Goal: Information Seeking & Learning: Learn about a topic

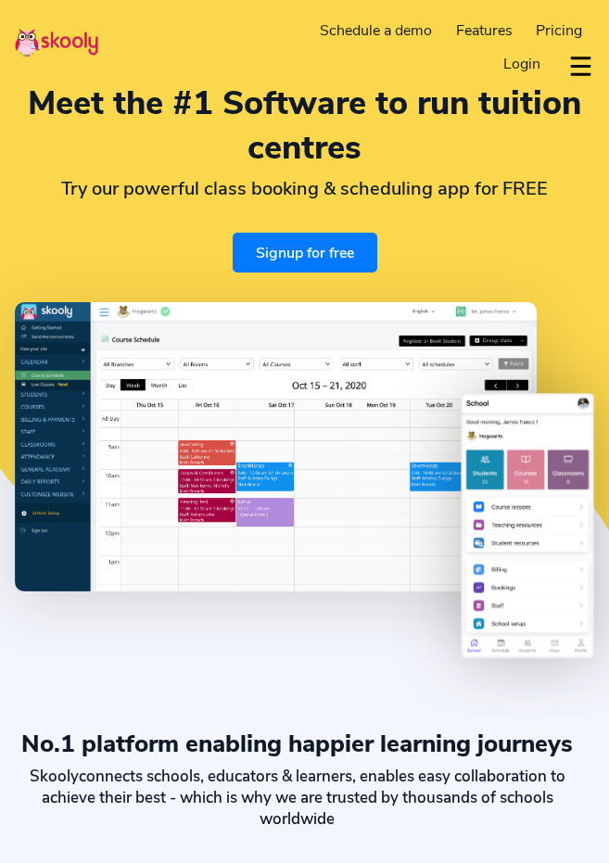
select select "en"
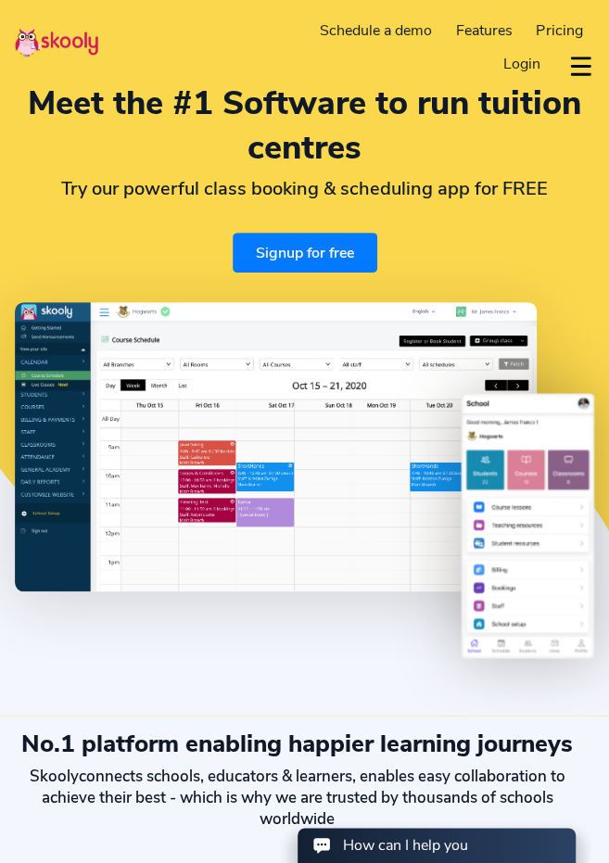
select select "60"
select select "[GEOGRAPHIC_DATA]"
select select "[GEOGRAPHIC_DATA]/Kuala_Lumpur"
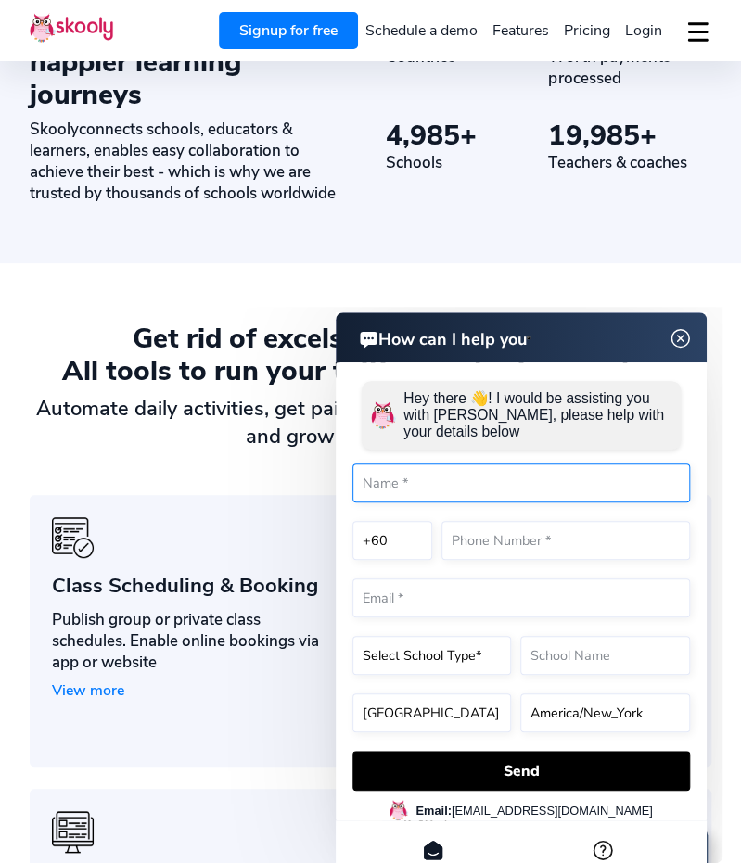
scroll to position [835, 0]
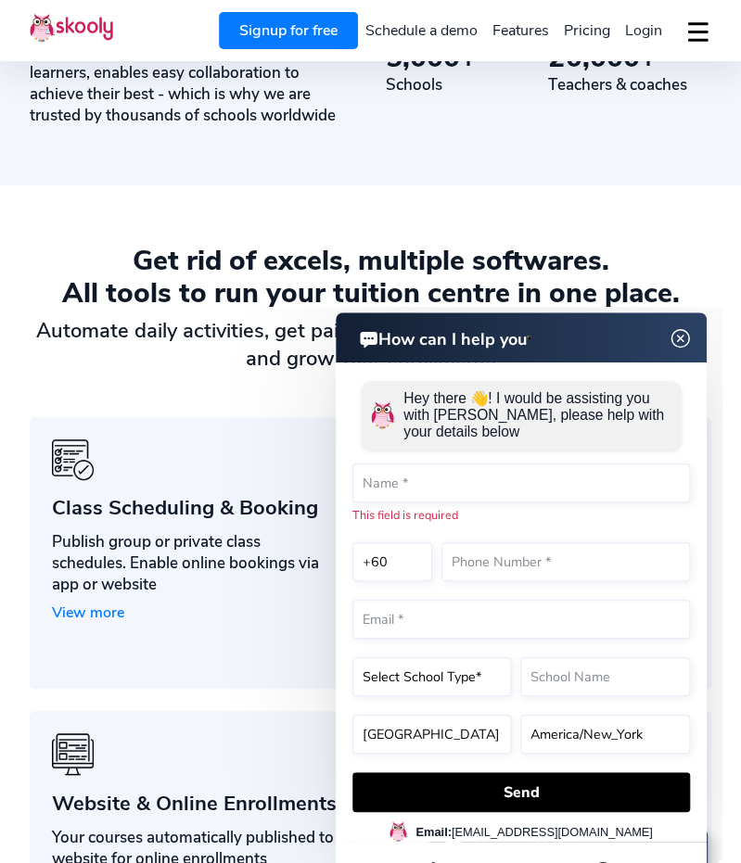
click at [608, 338] on img at bounding box center [680, 338] width 35 height 23
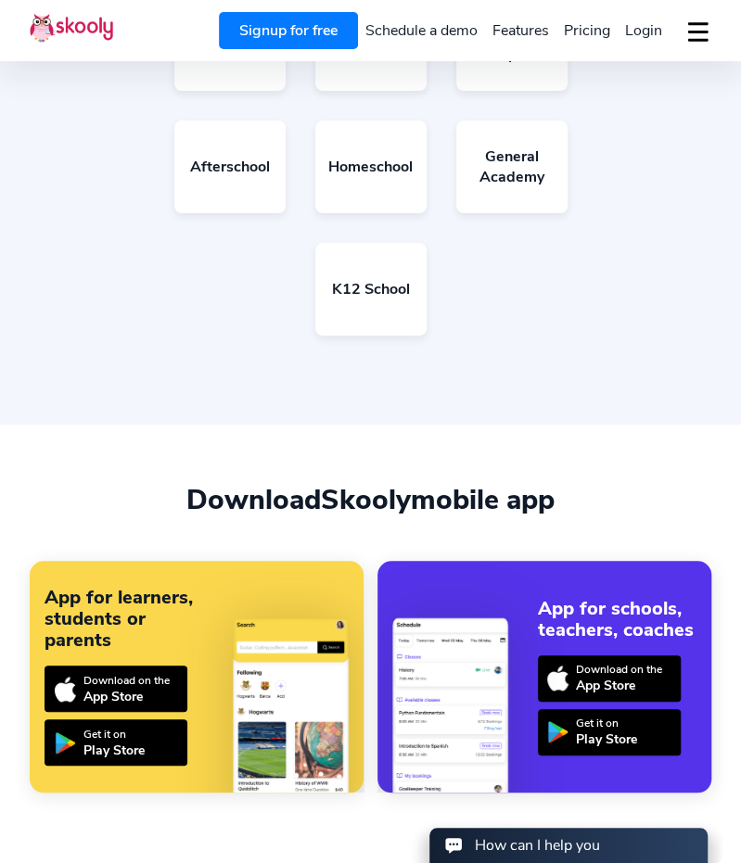
scroll to position [3257, 0]
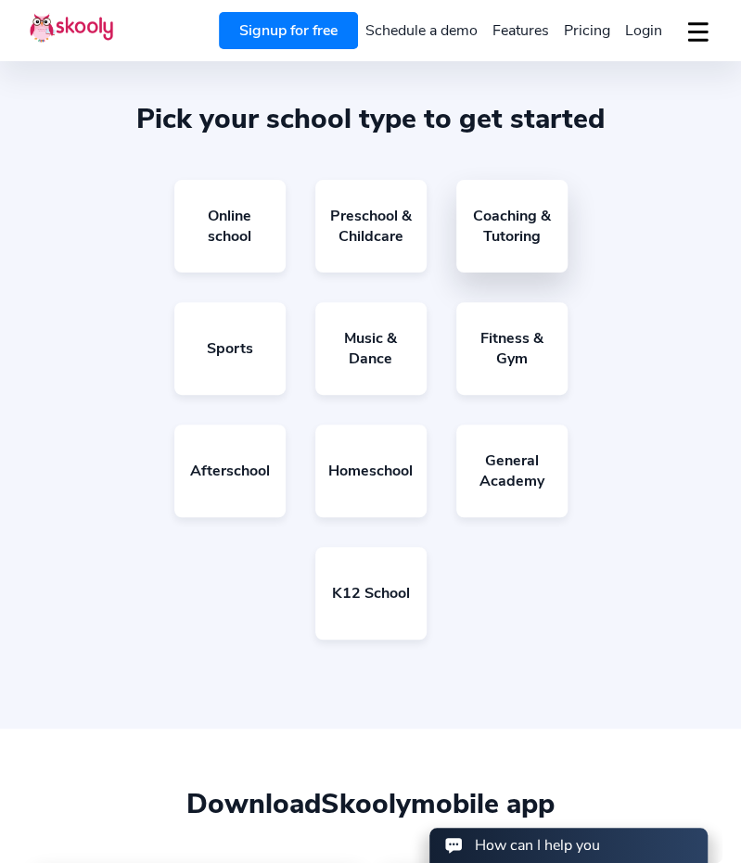
click at [494, 266] on link "Coaching & Tutoring" at bounding box center [511, 226] width 111 height 93
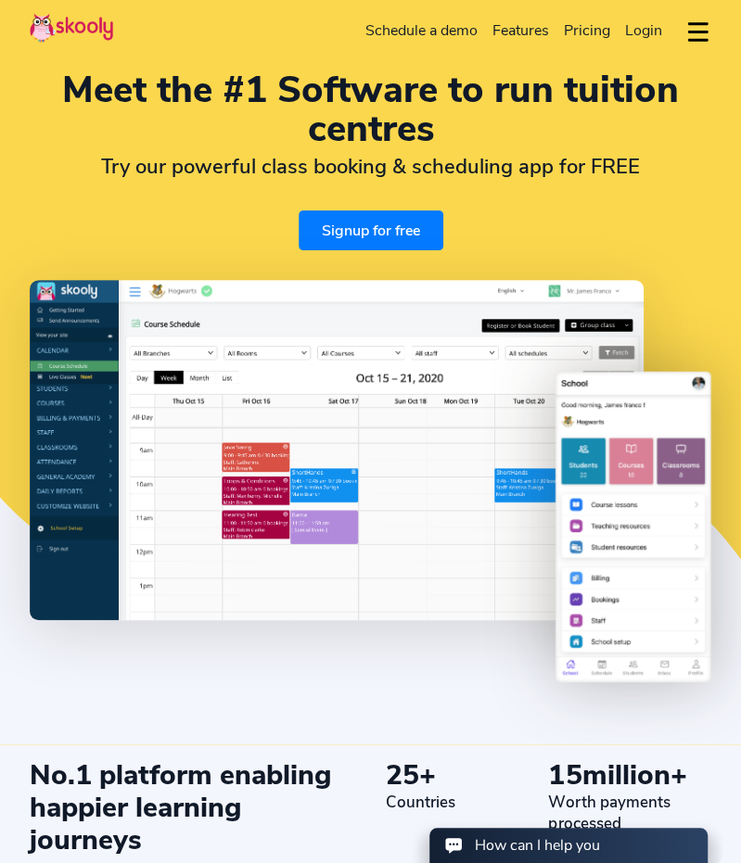
scroll to position [0, 0]
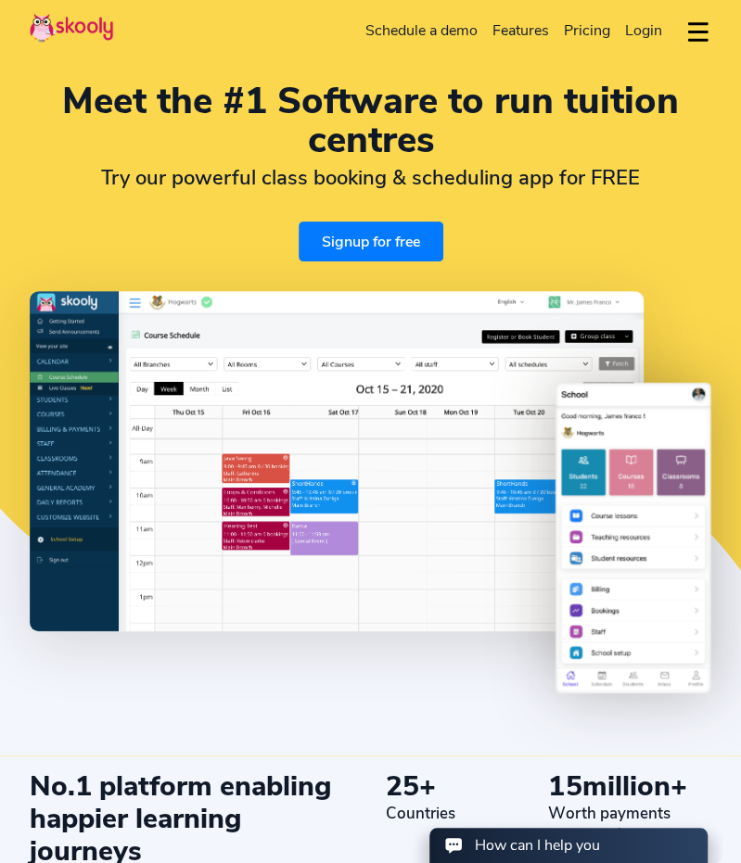
click at [608, 29] on button "dropdown menu" at bounding box center [697, 32] width 27 height 43
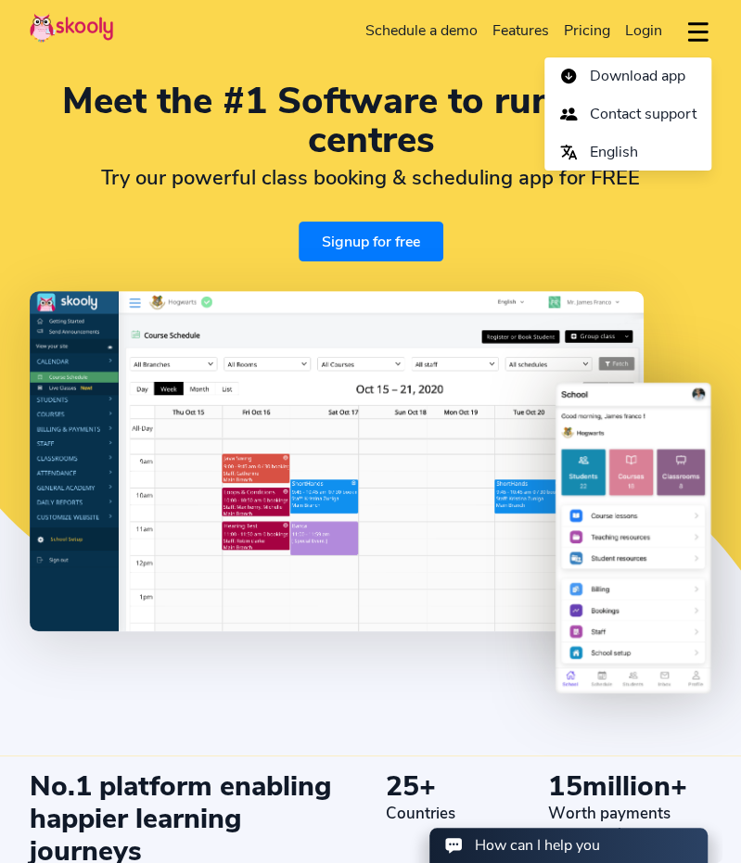
click at [608, 29] on button "dropdown menu" at bounding box center [697, 32] width 27 height 43
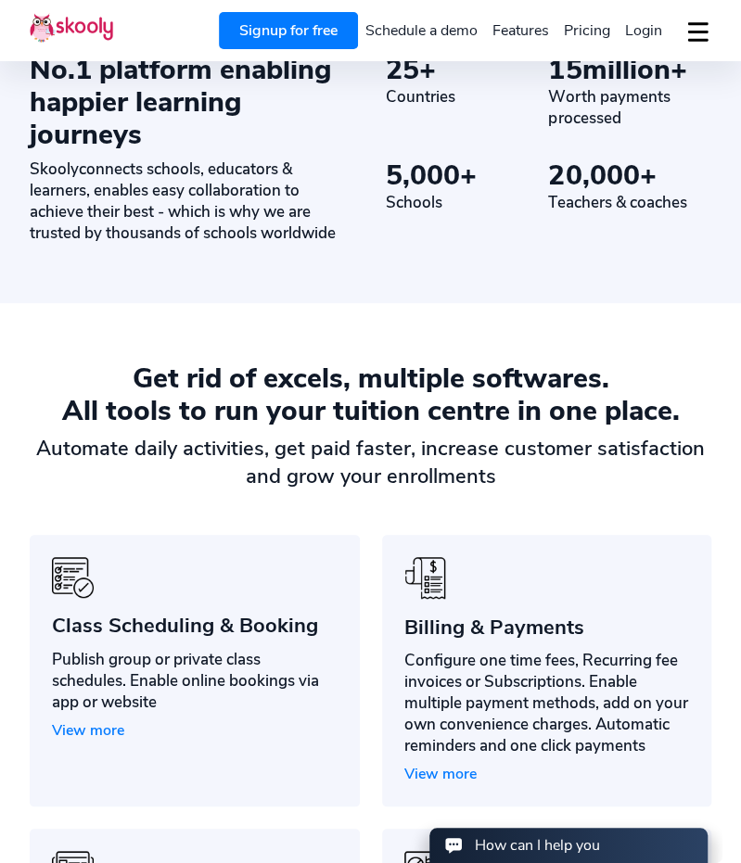
scroll to position [927, 0]
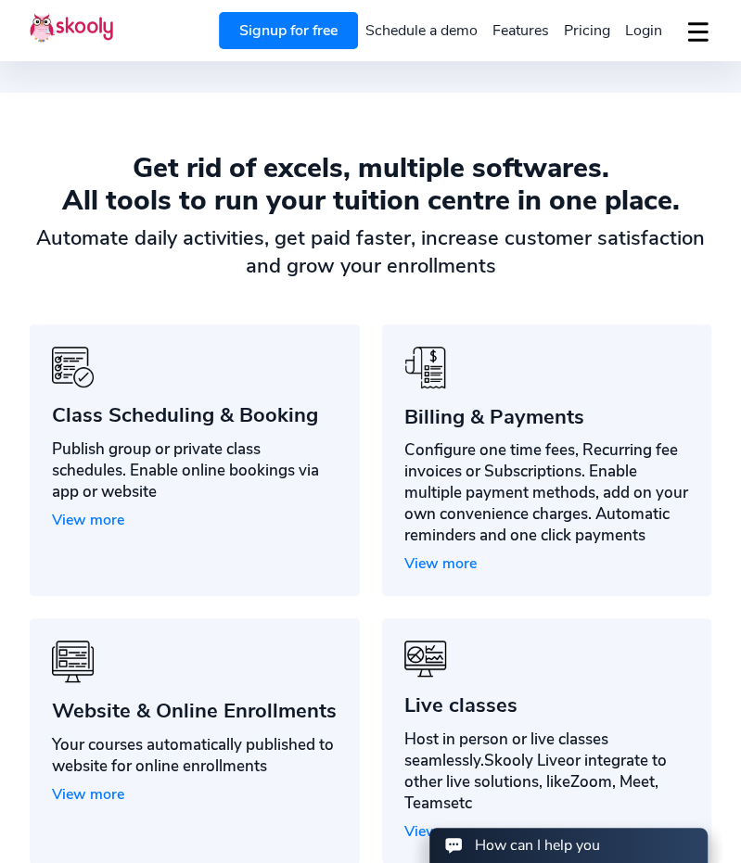
click at [91, 518] on span "View more" at bounding box center [88, 520] width 72 height 20
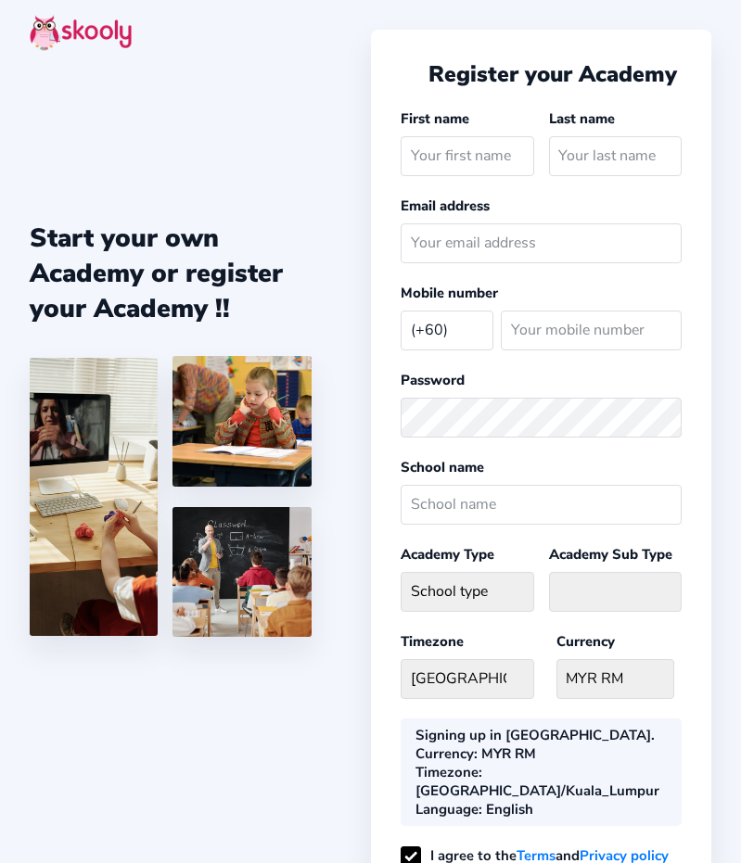
select select "MY"
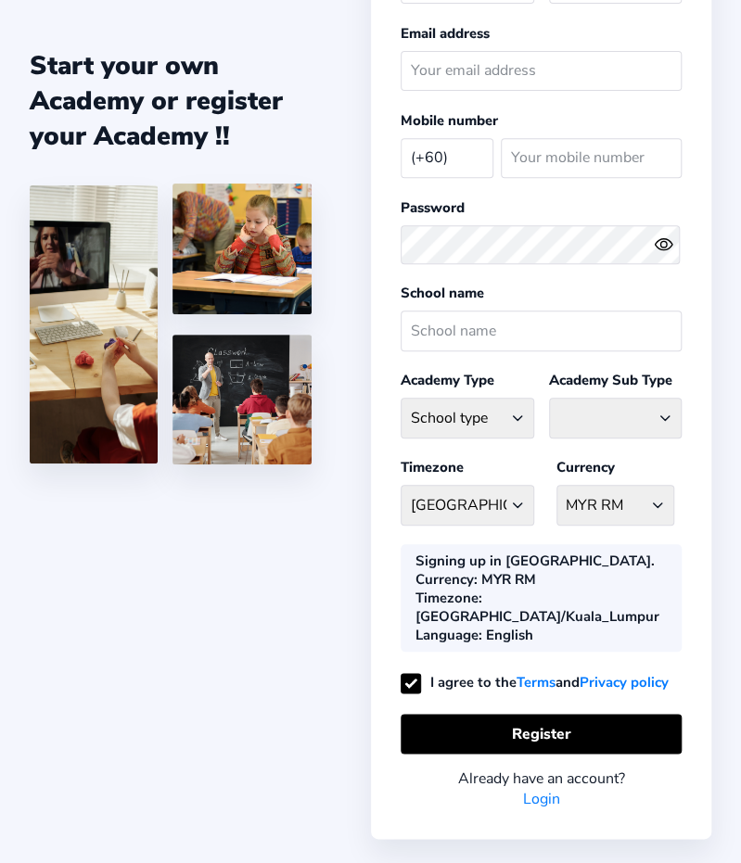
scroll to position [205, 0]
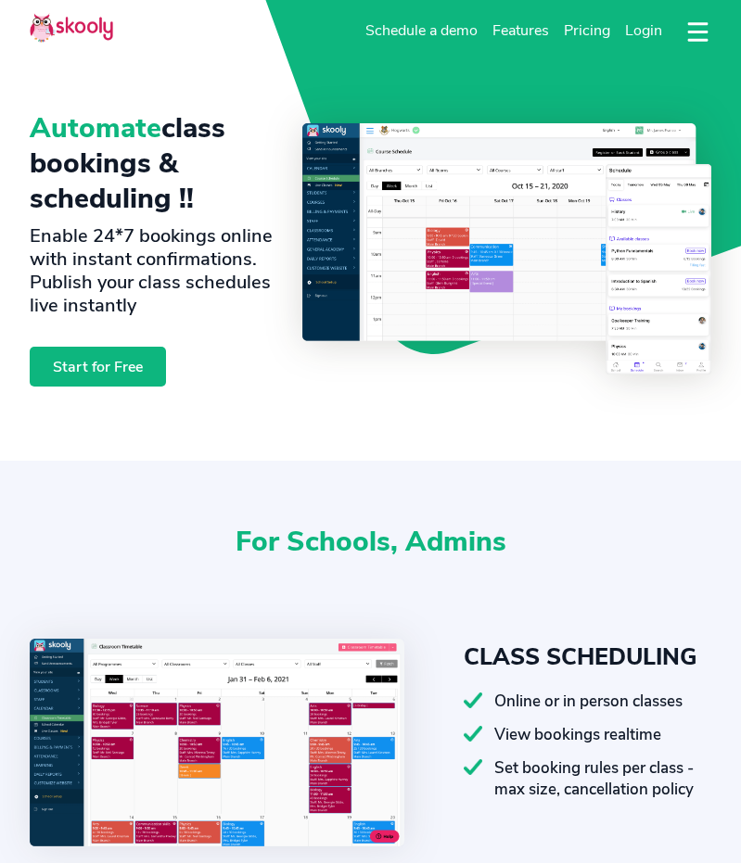
select select "en"
select select "60"
select select "[GEOGRAPHIC_DATA]"
select select "[GEOGRAPHIC_DATA]/Kuala_Lumpur"
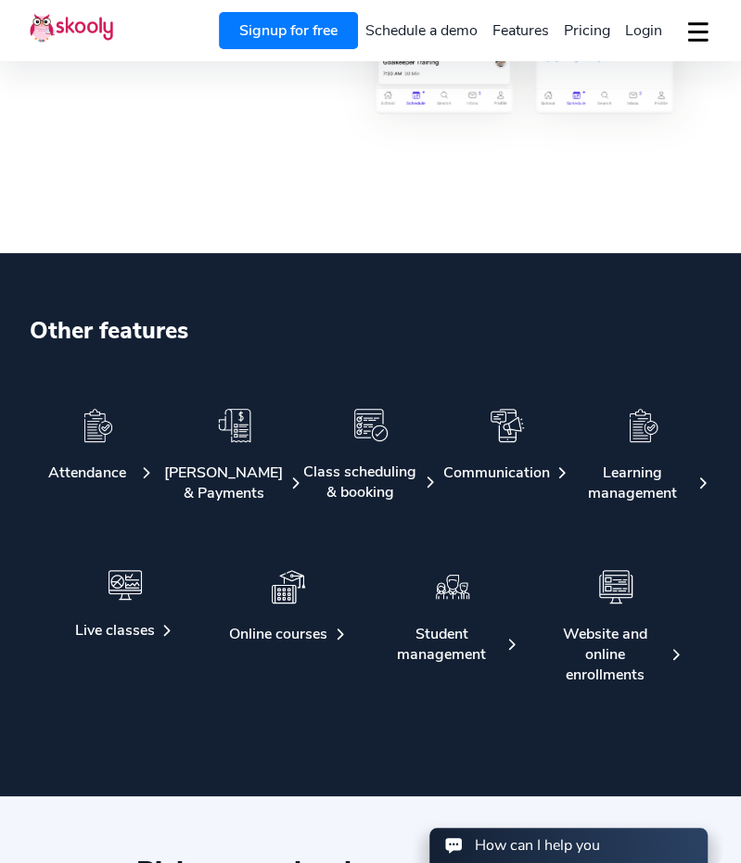
scroll to position [2040, 0]
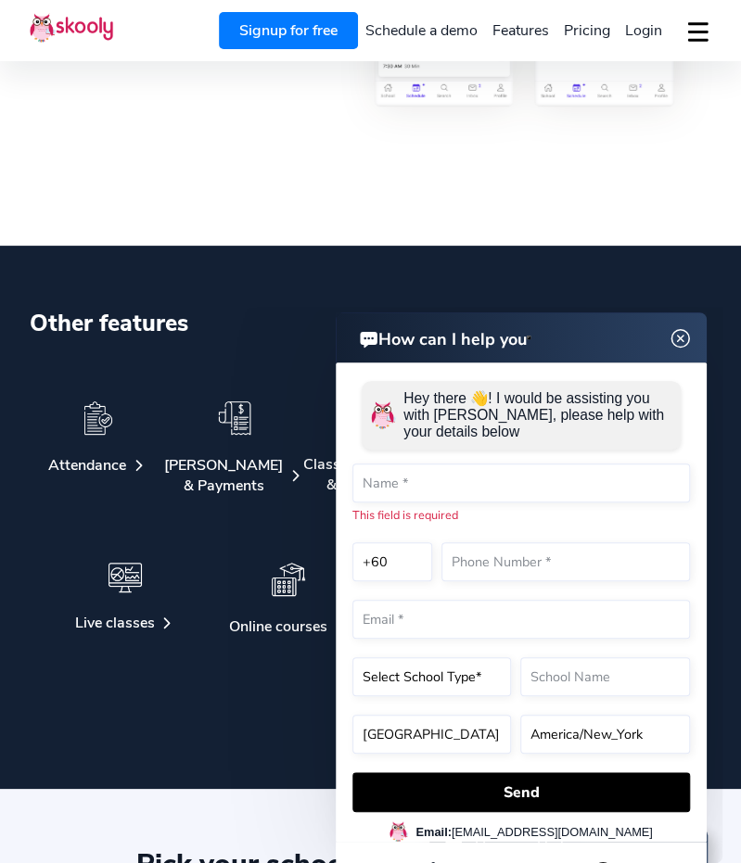
click at [687, 340] on img at bounding box center [680, 338] width 35 height 23
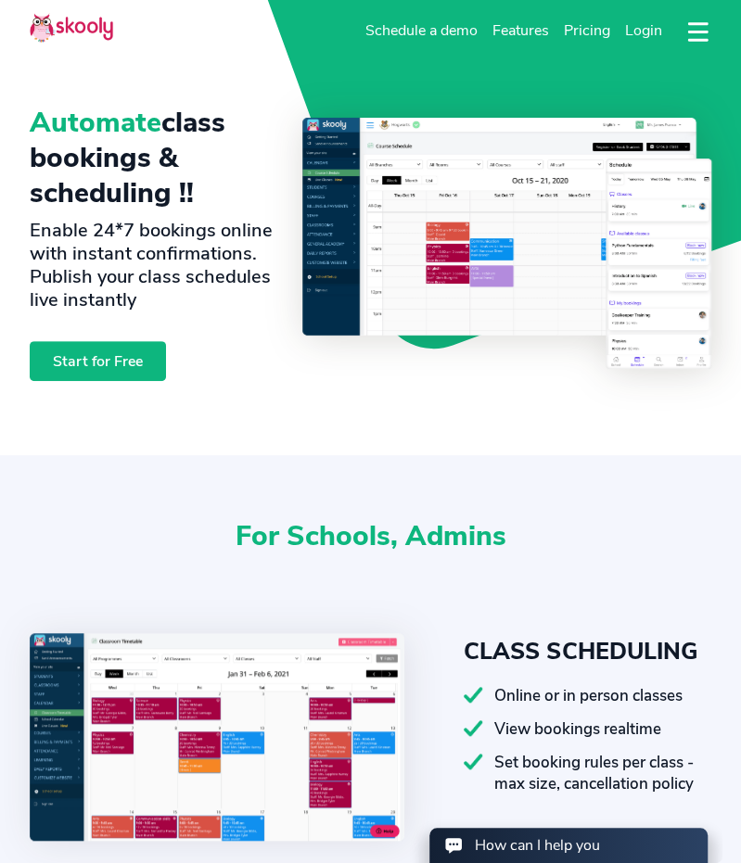
scroll to position [0, 0]
